Goal: Communication & Community: Answer question/provide support

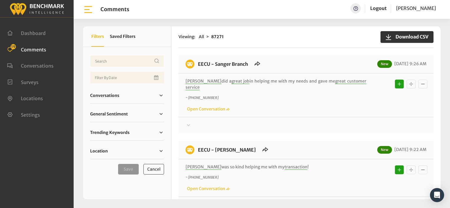
scroll to position [589, 0]
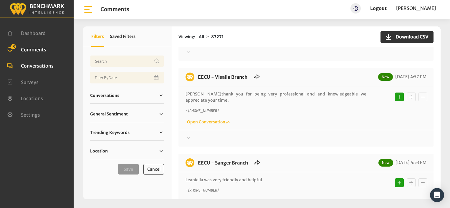
click at [40, 65] on span "Conversations" at bounding box center [37, 66] width 33 height 6
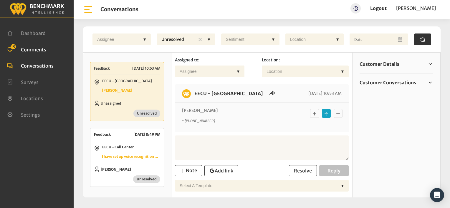
click at [25, 49] on span "Comments" at bounding box center [33, 50] width 25 height 6
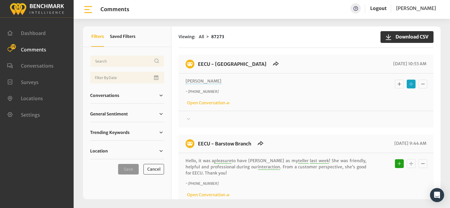
click at [188, 119] on icon at bounding box center [188, 119] width 3 height 2
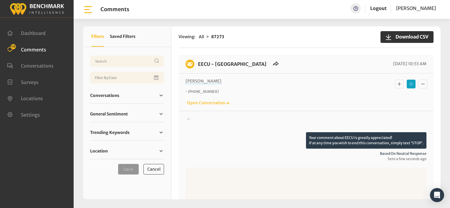
click at [188, 119] on icon at bounding box center [188, 118] width 6 height 7
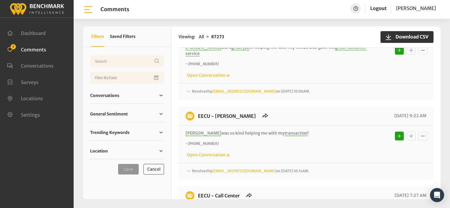
scroll to position [200, 0]
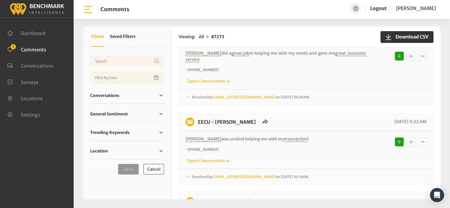
click at [265, 67] on p "~ [PHONE_NUMBER]" at bounding box center [275, 69] width 181 height 5
